Goal: Task Accomplishment & Management: Use online tool/utility

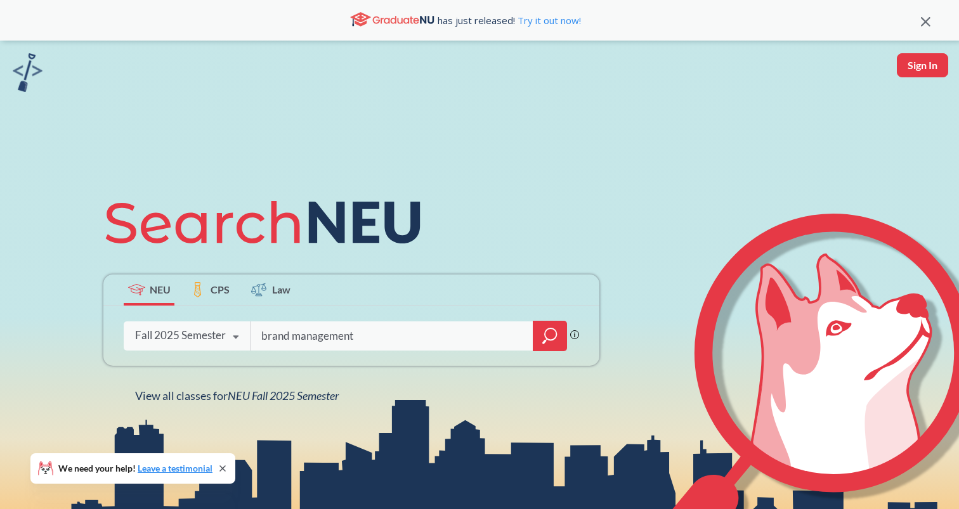
type input "brand management"
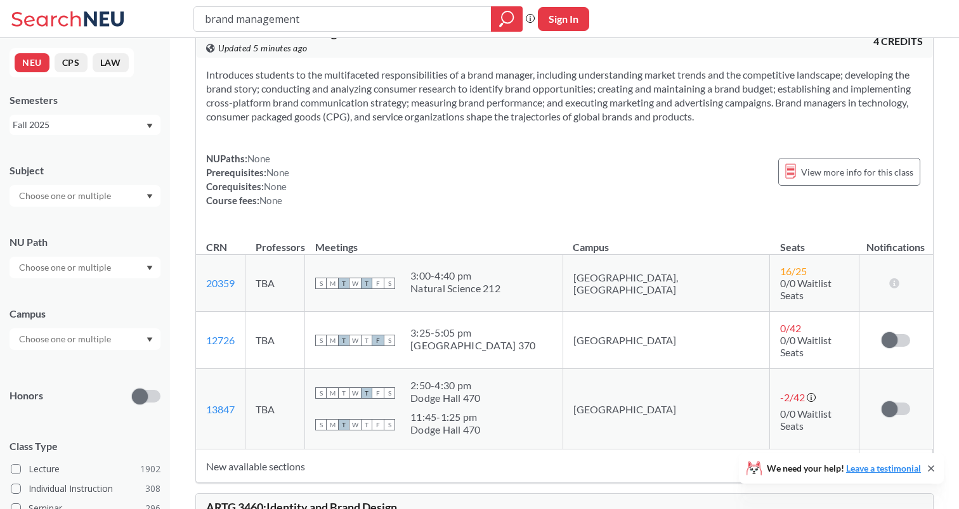
scroll to position [53, 0]
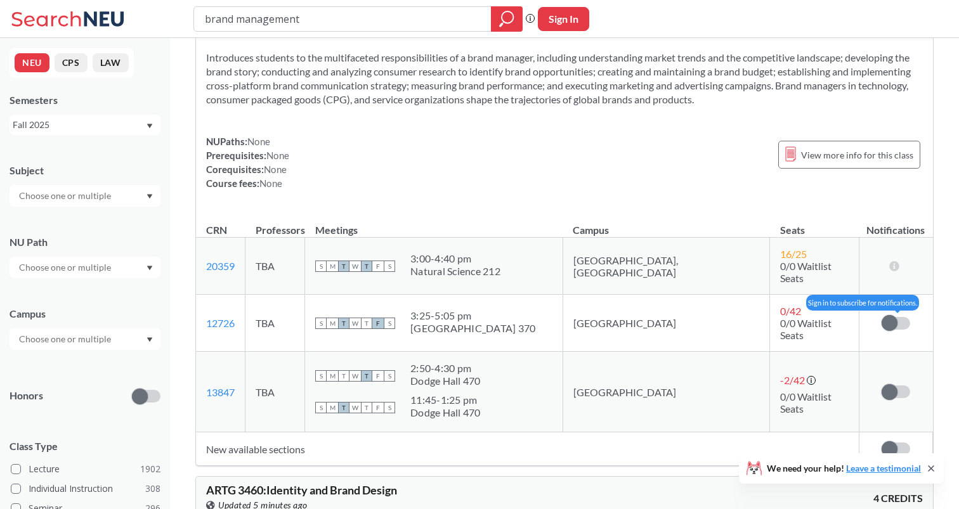
click at [892, 315] on span at bounding box center [889, 323] width 16 height 16
click at [881, 317] on input "checkbox" at bounding box center [881, 317] width 0 height 0
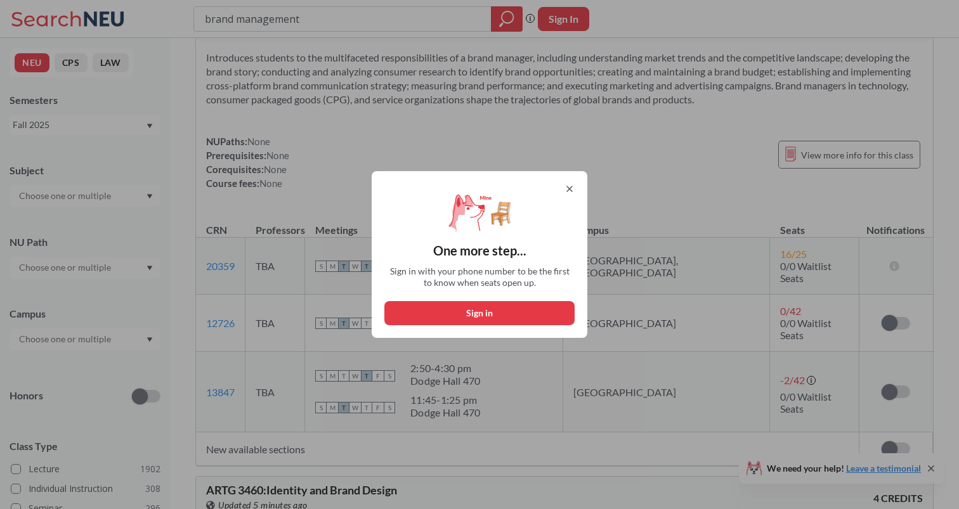
click at [511, 314] on button "Sign in" at bounding box center [479, 313] width 190 height 24
select select "US"
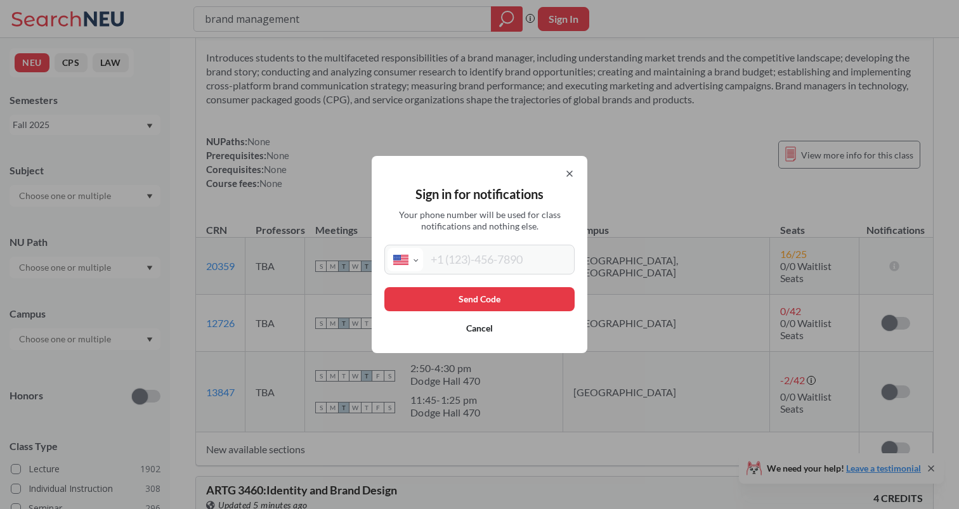
click at [483, 264] on input "tel" at bounding box center [497, 259] width 148 height 23
type input "[PHONE_NUMBER]"
click at [516, 294] on button "Send Code" at bounding box center [479, 299] width 190 height 24
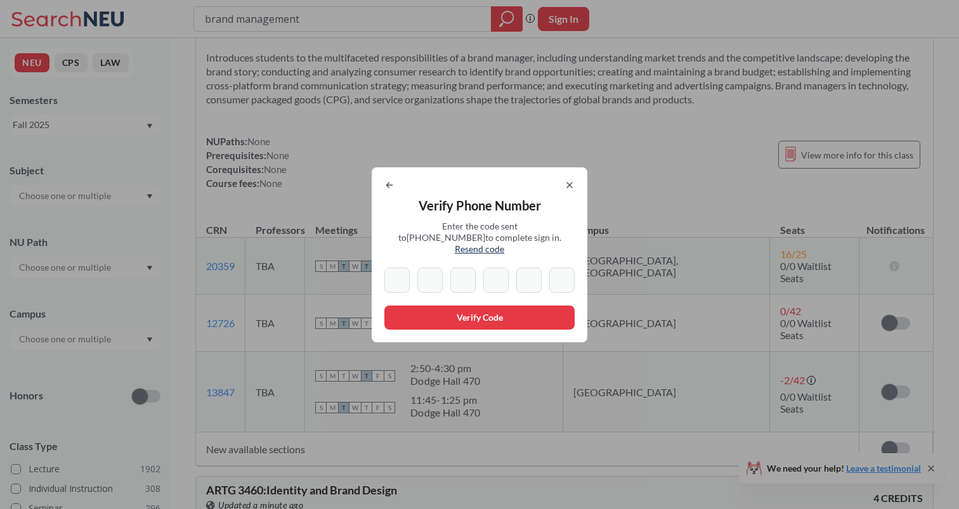
type input "5"
type input "8"
type input "5"
type input "1"
type input "5"
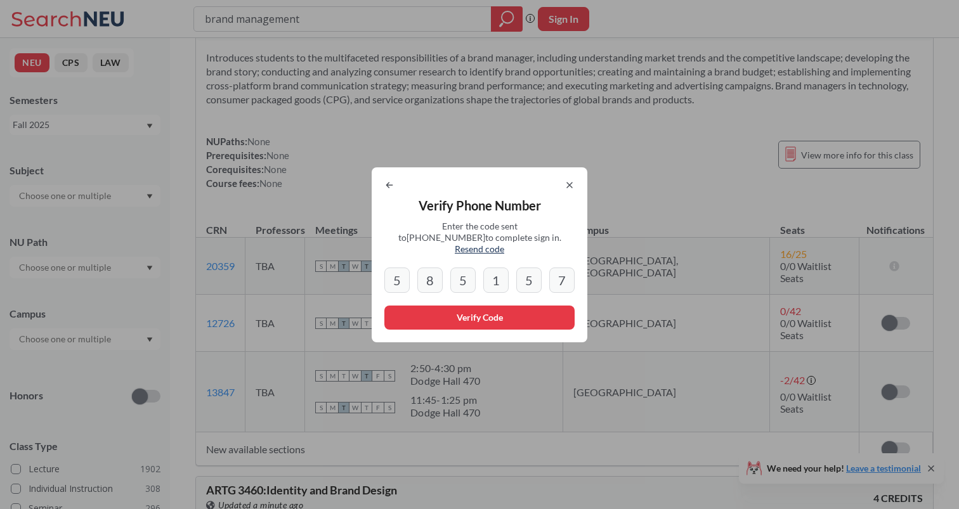
type input "7"
